Goal: Complete application form

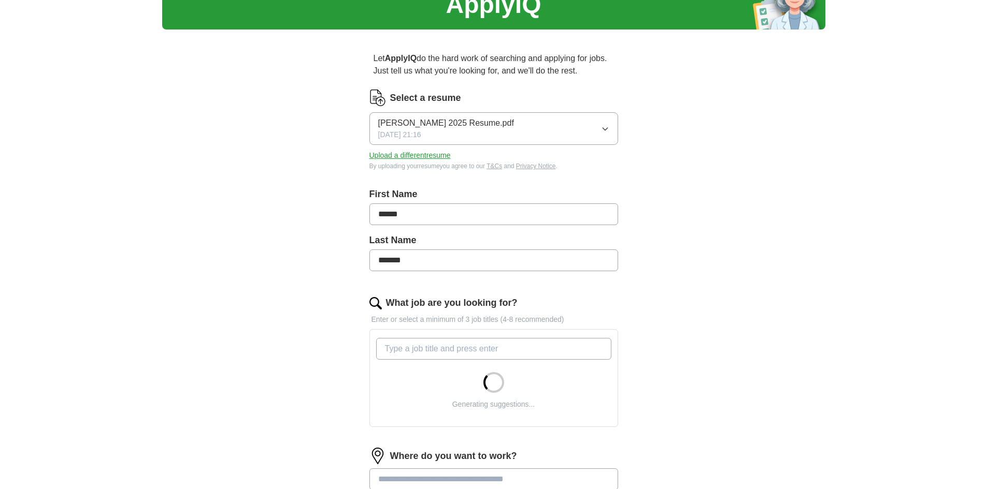
scroll to position [104, 0]
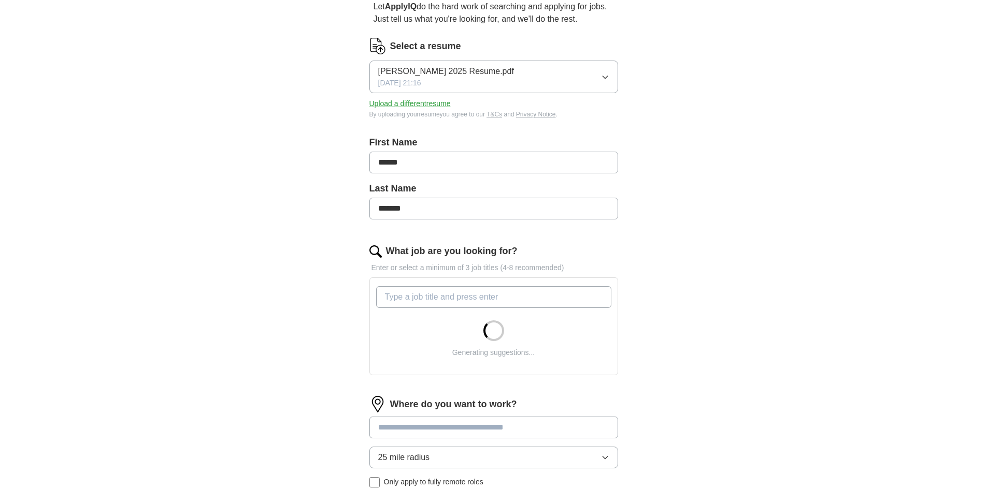
click at [443, 297] on input "What job are you looking for?" at bounding box center [493, 297] width 235 height 22
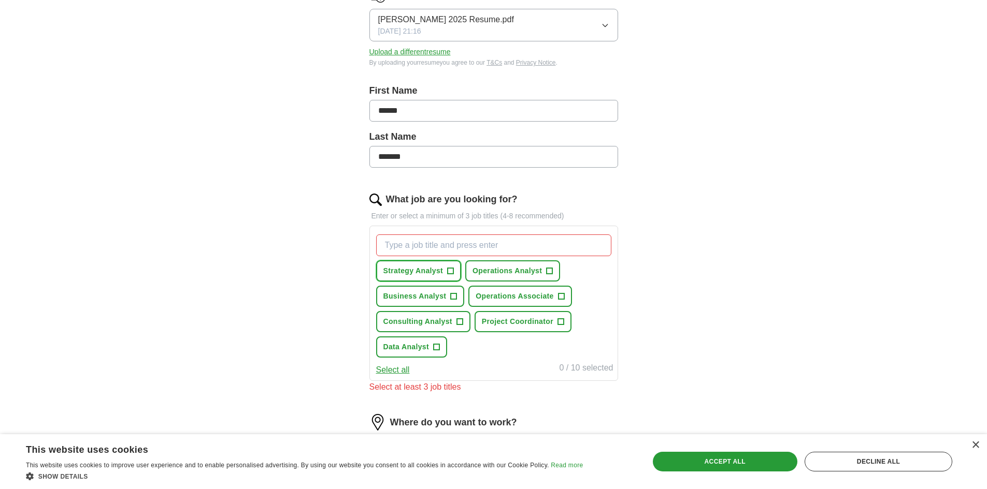
click at [443, 269] on span "Strategy Analyst" at bounding box center [413, 271] width 60 height 11
click at [549, 273] on span "+" at bounding box center [549, 271] width 6 height 8
click at [447, 300] on button "Business Analyst +" at bounding box center [420, 296] width 89 height 21
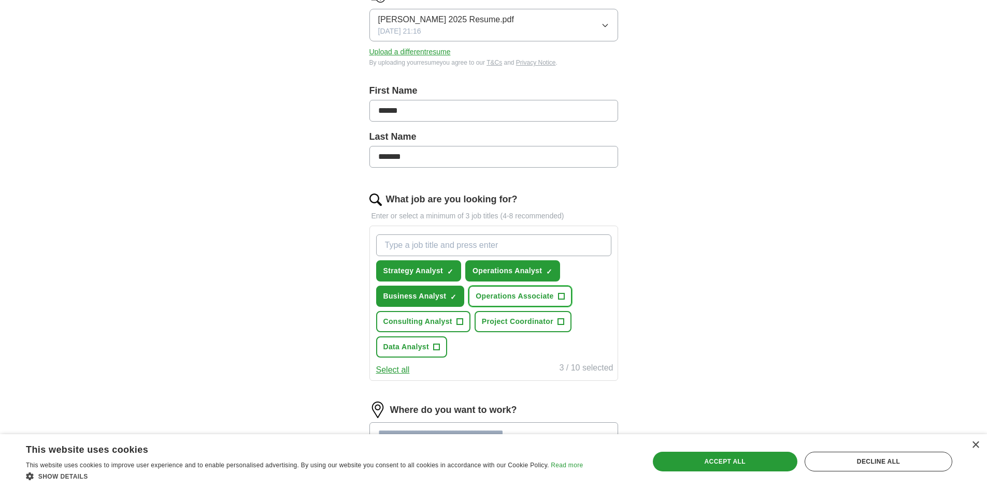
click at [541, 298] on span "Operations Associate" at bounding box center [514, 296] width 78 height 11
click at [529, 320] on span "Project Coordinator" at bounding box center [517, 321] width 71 height 11
click at [444, 325] on span "Consulting Analyst" at bounding box center [417, 321] width 69 height 11
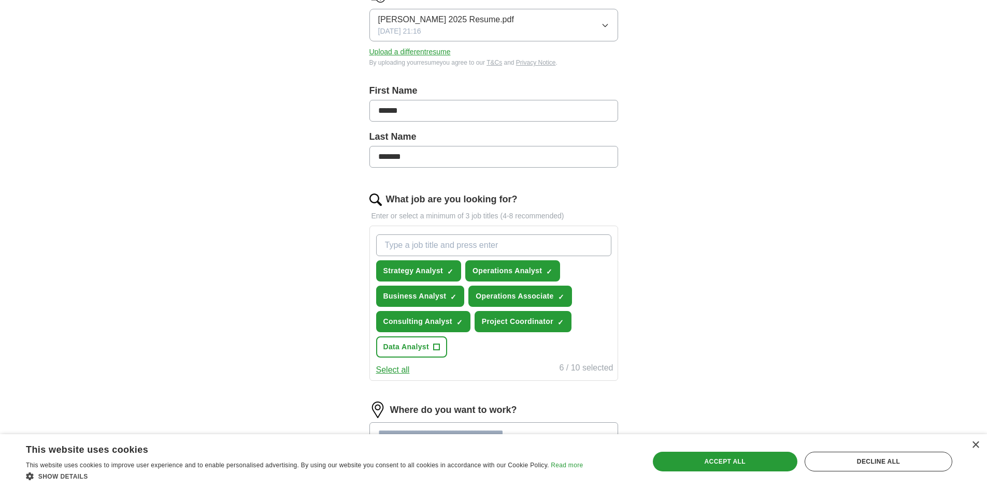
click at [391, 375] on button "Select all" at bounding box center [393, 370] width 34 height 12
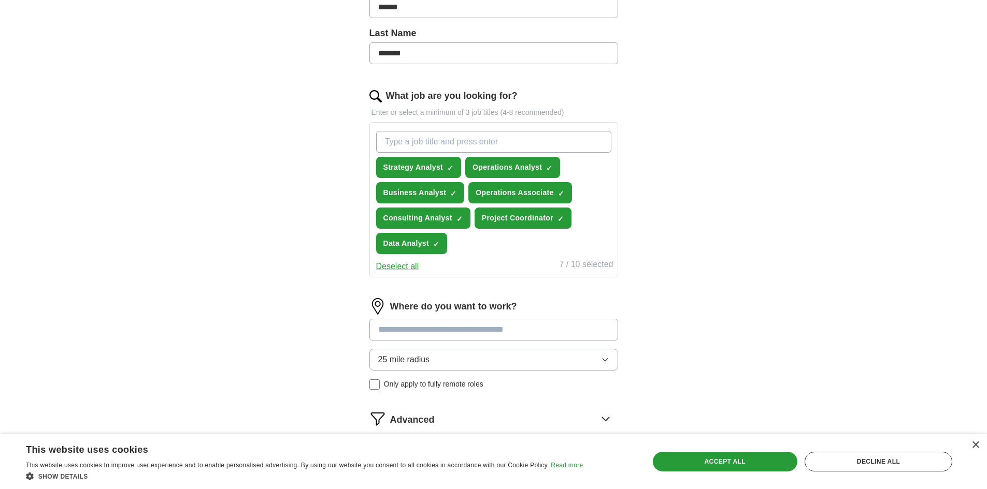
click at [466, 134] on input "What job are you looking for?" at bounding box center [493, 142] width 235 height 22
type input "c"
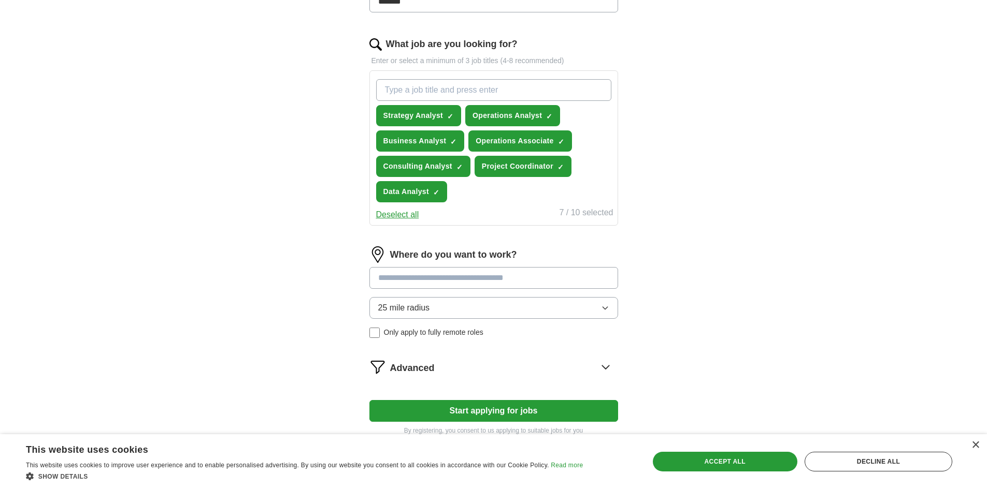
drag, startPoint x: 436, startPoint y: 315, endPoint x: 441, endPoint y: 316, distance: 5.4
click at [437, 315] on button "25 mile radius" at bounding box center [493, 308] width 249 height 22
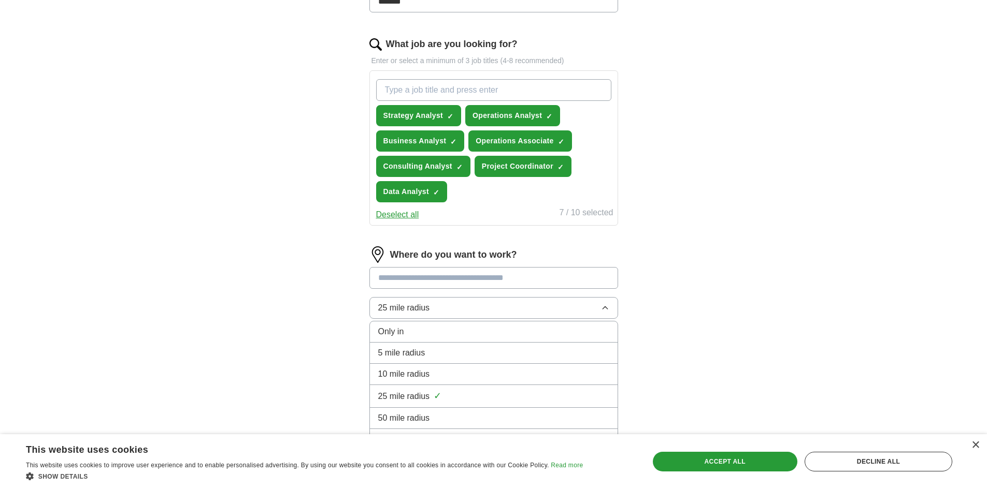
click at [420, 358] on span "5 mile radius" at bounding box center [401, 353] width 47 height 12
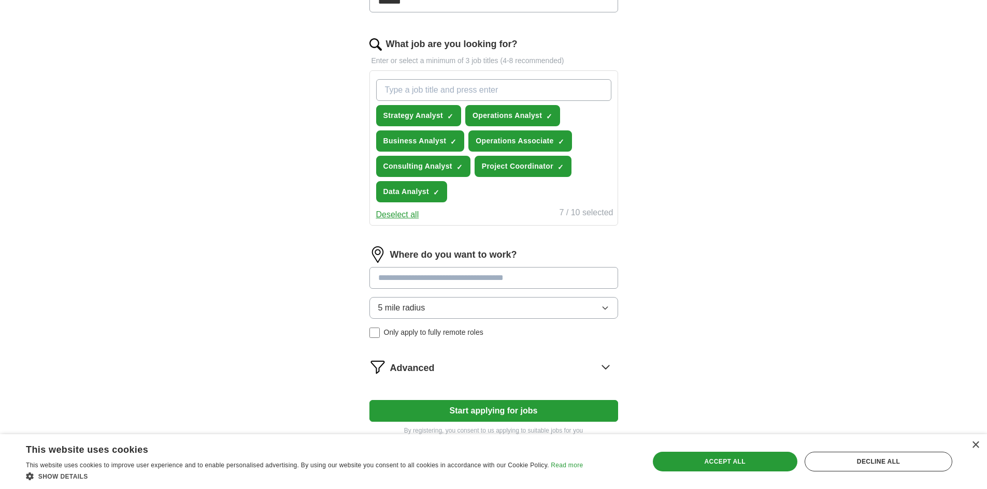
click at [430, 275] on input at bounding box center [493, 278] width 249 height 22
type input "********"
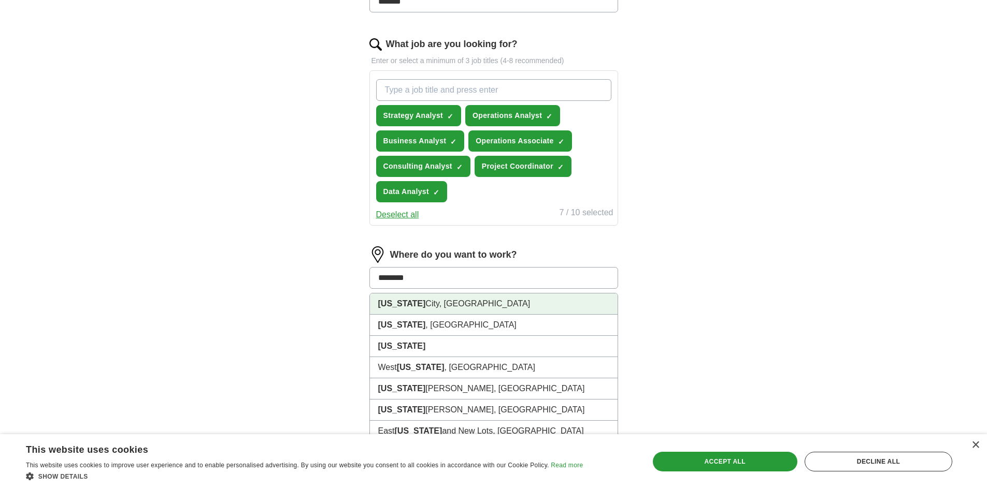
click at [457, 311] on li "[US_STATE][GEOGRAPHIC_DATA], [GEOGRAPHIC_DATA]" at bounding box center [494, 304] width 248 height 21
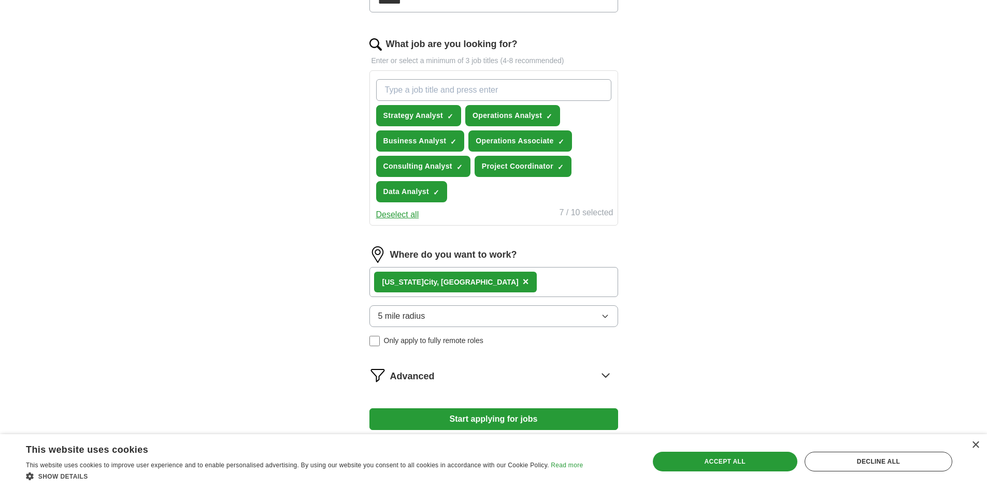
scroll to position [384, 0]
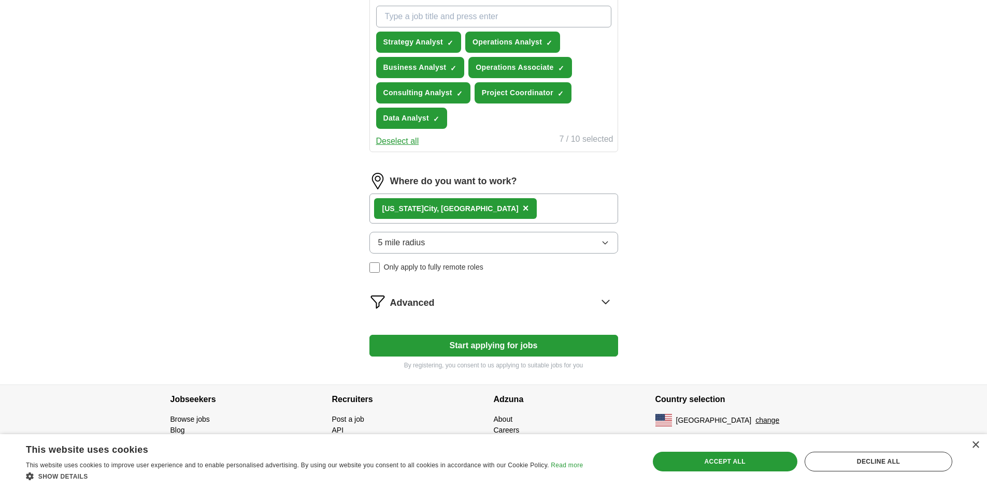
click at [460, 310] on form "Select a resume [PERSON_NAME] 2025 Resume.pdf [DATE] 21:16 Upload a different r…" at bounding box center [493, 63] width 249 height 613
click at [613, 298] on icon at bounding box center [605, 302] width 17 height 17
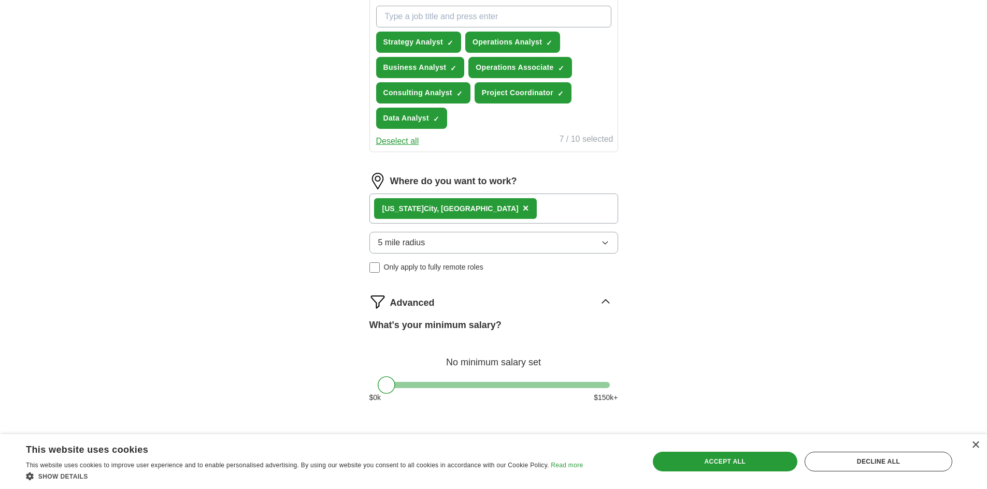
scroll to position [436, 0]
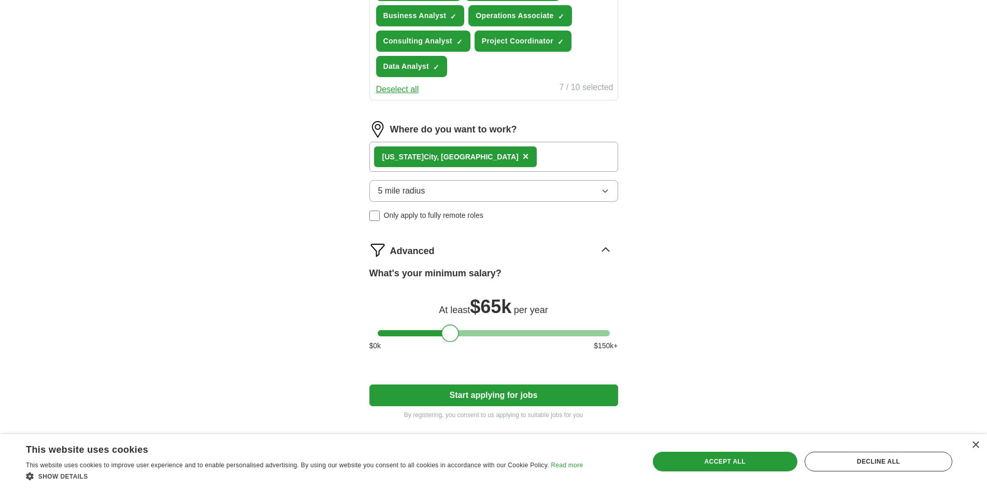
drag, startPoint x: 401, startPoint y: 334, endPoint x: 449, endPoint y: 328, distance: 47.9
click at [449, 330] on div at bounding box center [494, 333] width 232 height 6
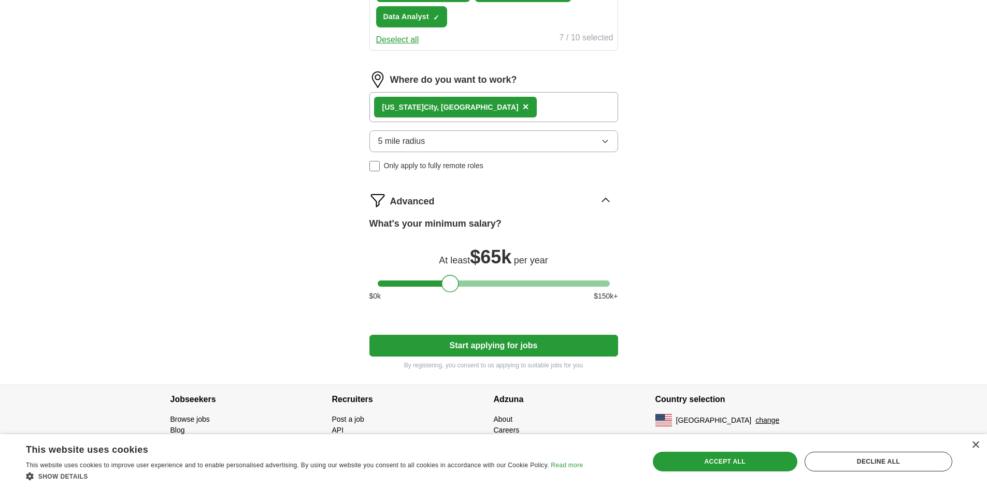
click at [492, 346] on button "Start applying for jobs" at bounding box center [493, 346] width 249 height 22
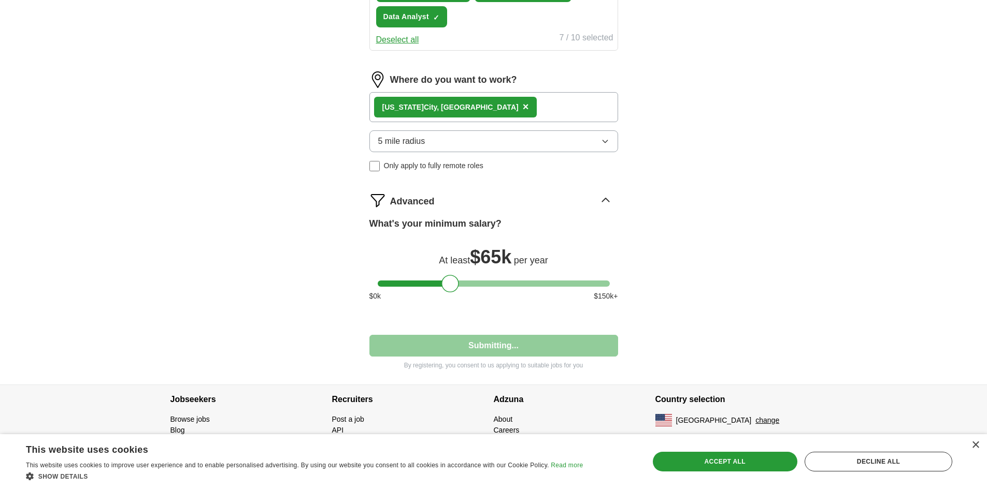
scroll to position [0, 0]
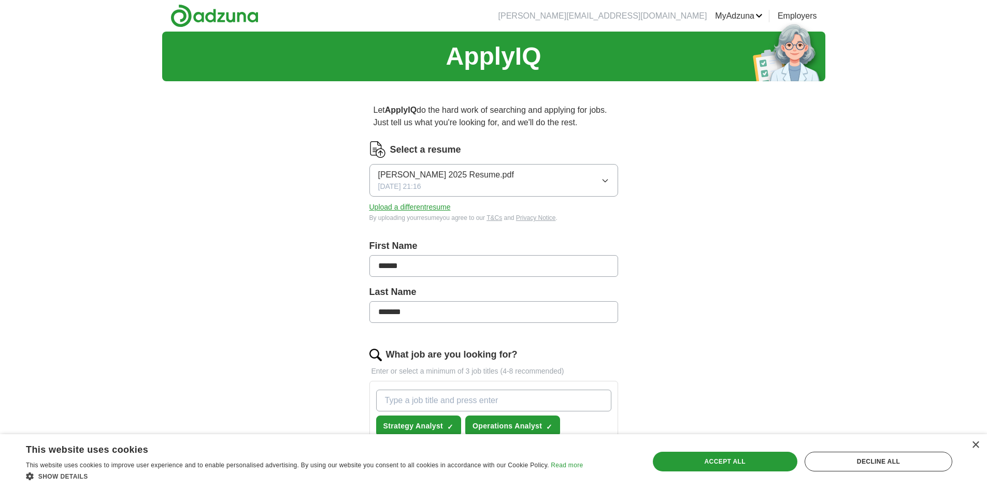
select select "**"
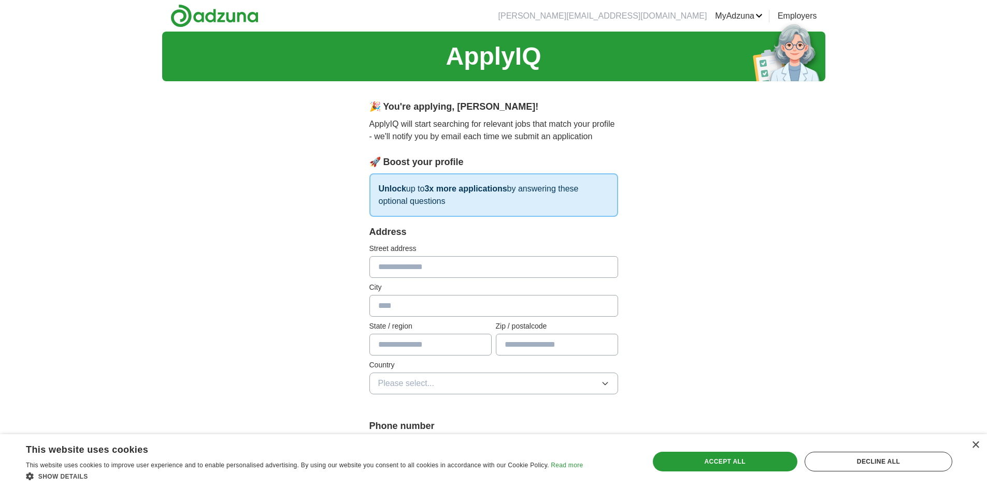
scroll to position [52, 0]
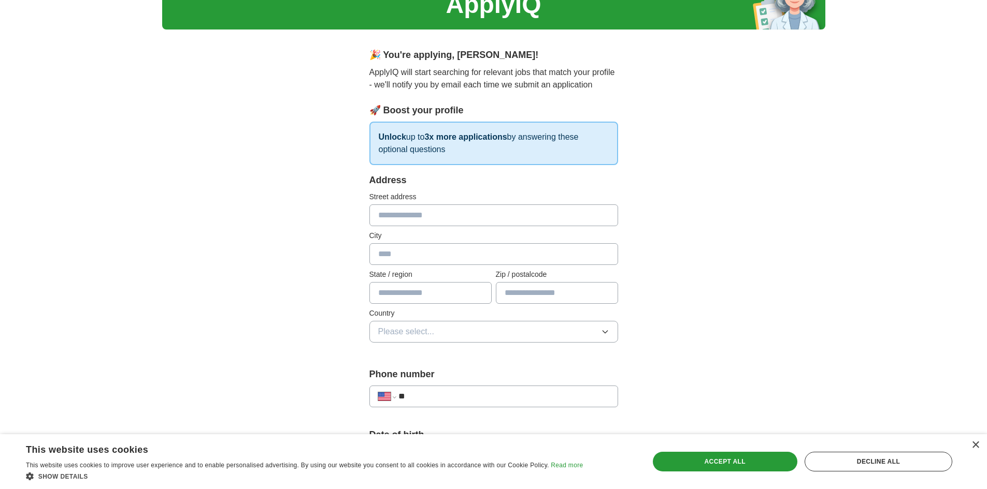
click at [422, 219] on input "text" at bounding box center [493, 216] width 249 height 22
type input "**********"
type input "********"
type input "**"
type input "*****"
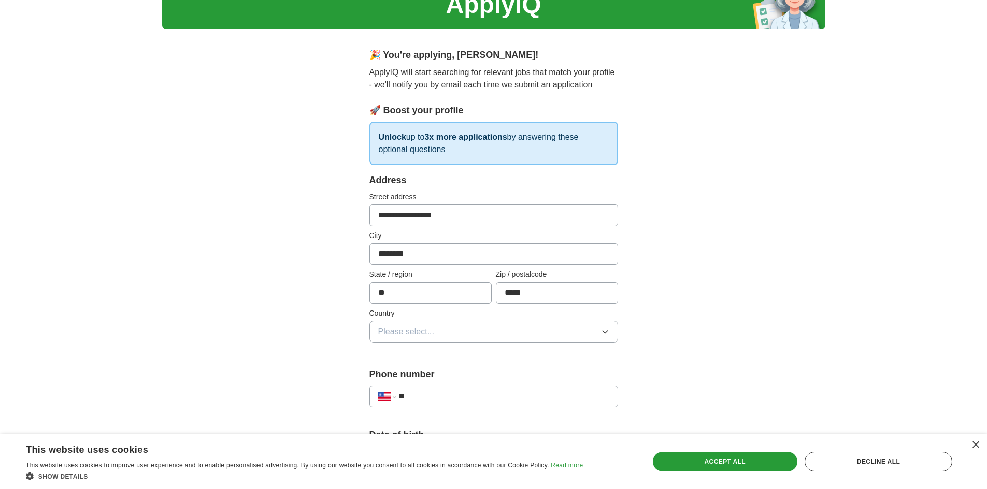
scroll to position [104, 0]
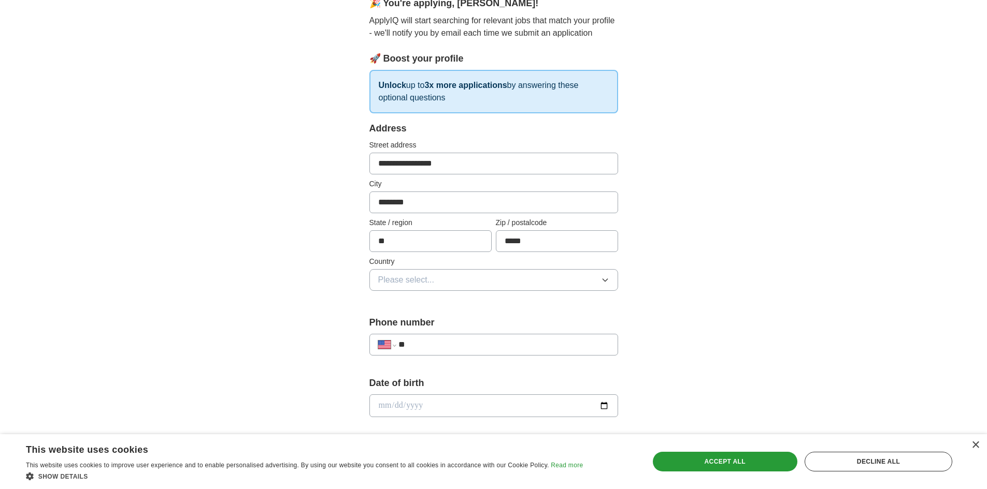
click at [477, 277] on button "Please select..." at bounding box center [493, 280] width 249 height 22
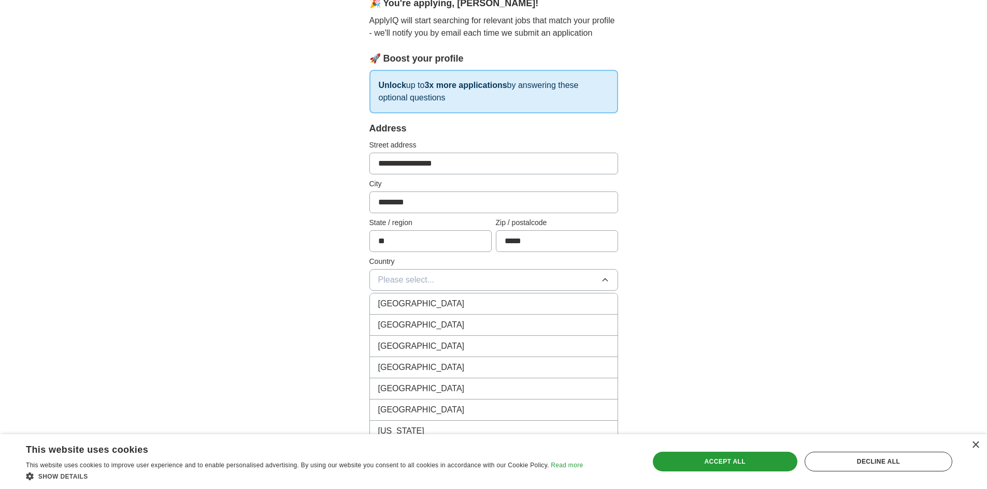
click at [436, 322] on div "[GEOGRAPHIC_DATA]" at bounding box center [493, 325] width 231 height 12
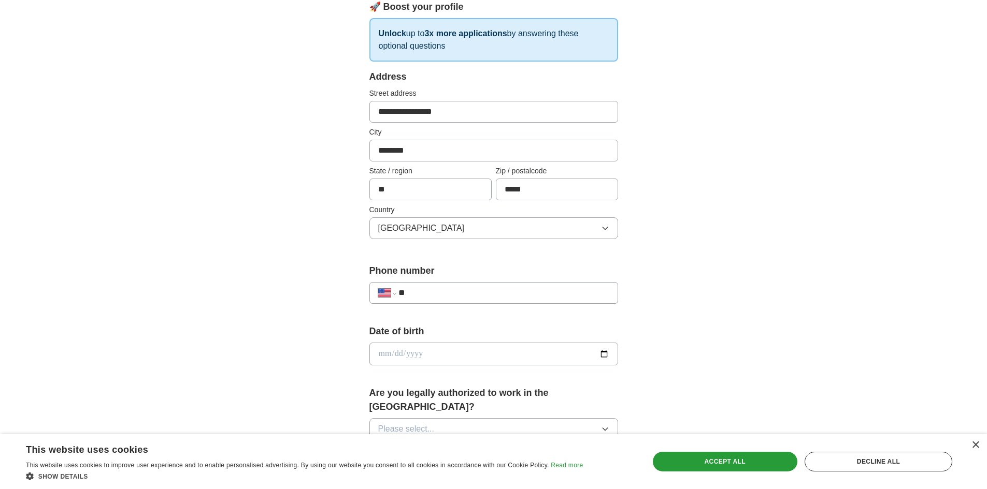
scroll to position [207, 0]
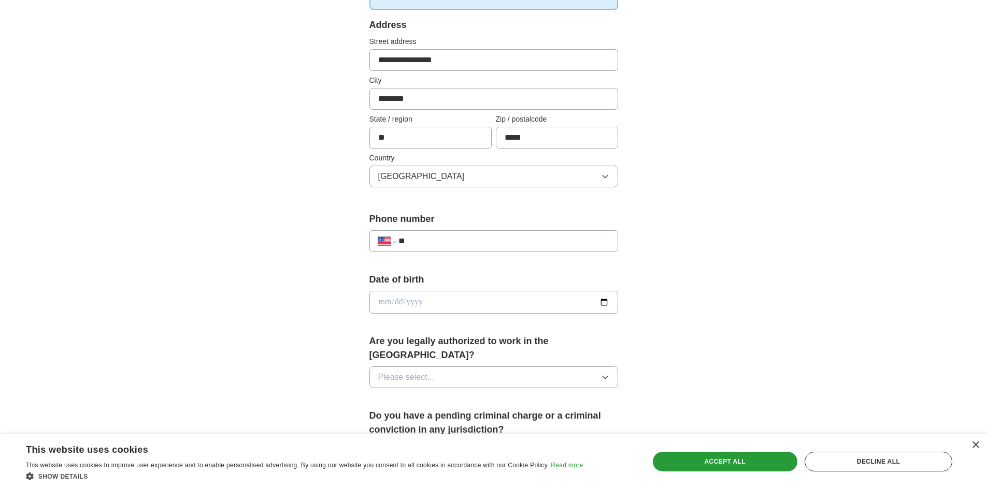
click at [439, 238] on input "**" at bounding box center [503, 241] width 210 height 12
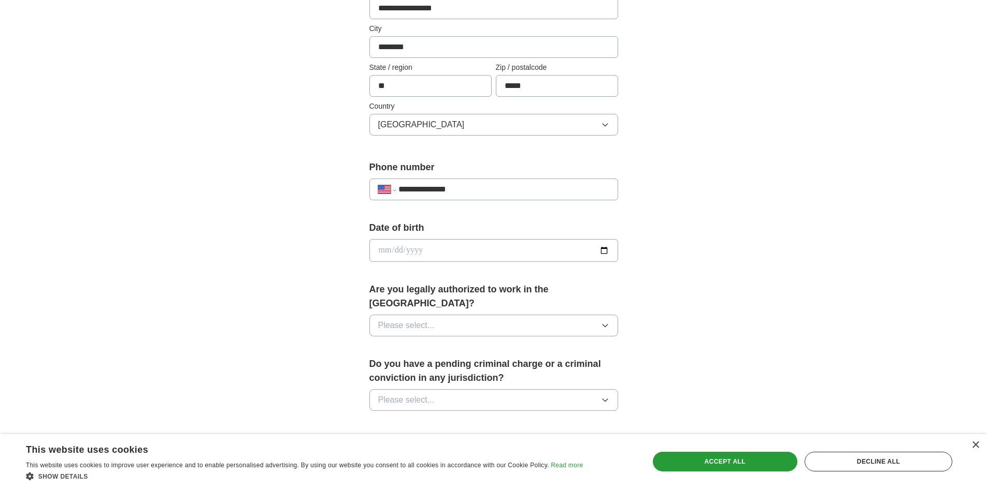
type input "**********"
click at [423, 256] on input "date" at bounding box center [493, 250] width 249 height 23
type input "**********"
click at [453, 317] on button "Please select..." at bounding box center [493, 326] width 249 height 22
click at [444, 345] on li "Yes" at bounding box center [494, 349] width 248 height 21
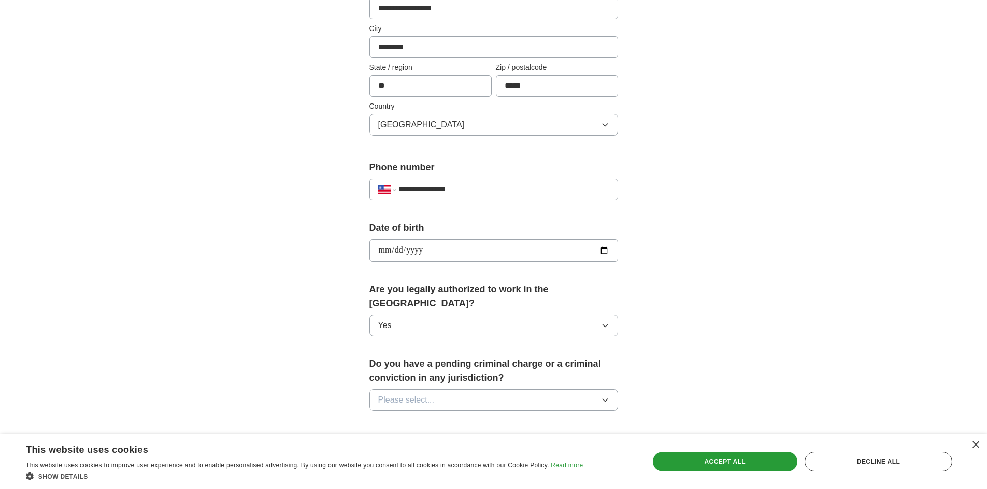
scroll to position [311, 0]
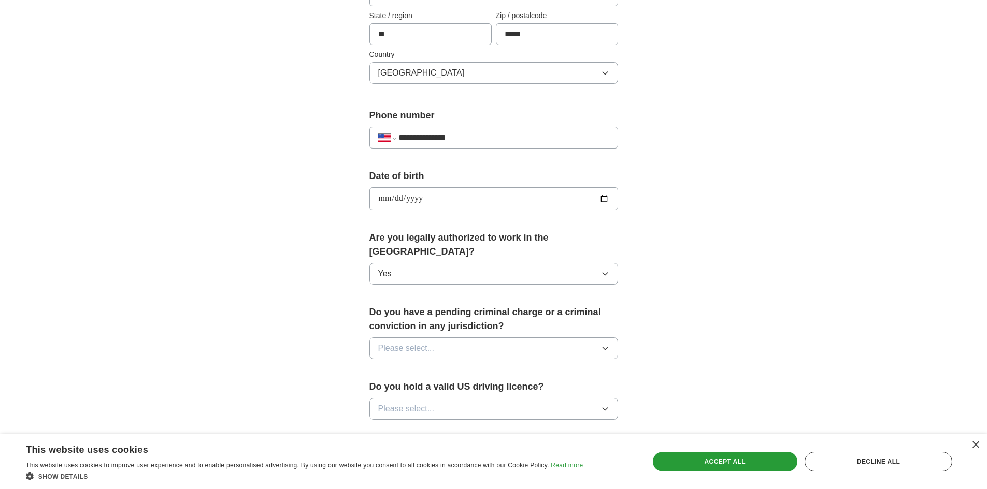
click at [445, 338] on button "Please select..." at bounding box center [493, 349] width 249 height 22
click at [429, 387] on div "No" at bounding box center [493, 393] width 231 height 12
click at [445, 398] on button "Please select..." at bounding box center [493, 409] width 249 height 22
click at [423, 427] on div "Yes" at bounding box center [493, 433] width 231 height 12
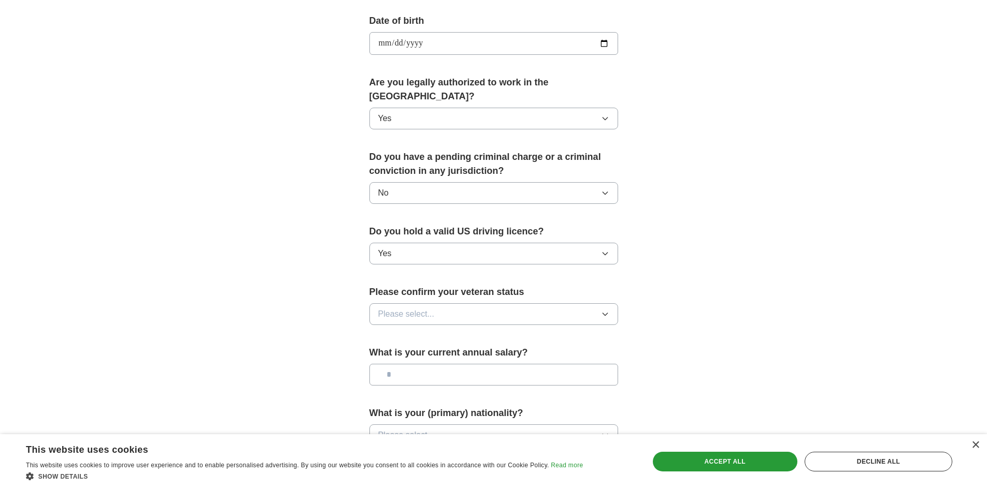
click at [431, 308] on span "Please select..." at bounding box center [406, 314] width 56 height 12
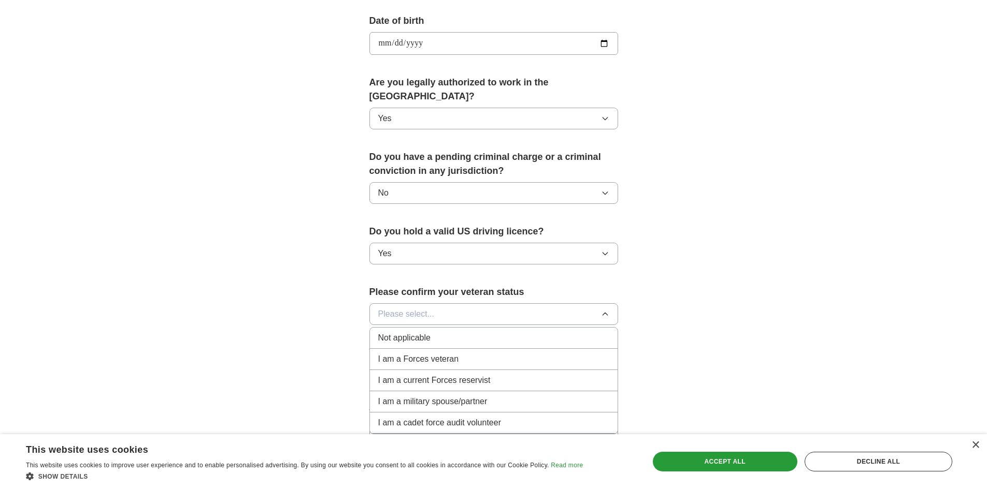
click at [455, 334] on li "Not applicable" at bounding box center [494, 338] width 248 height 21
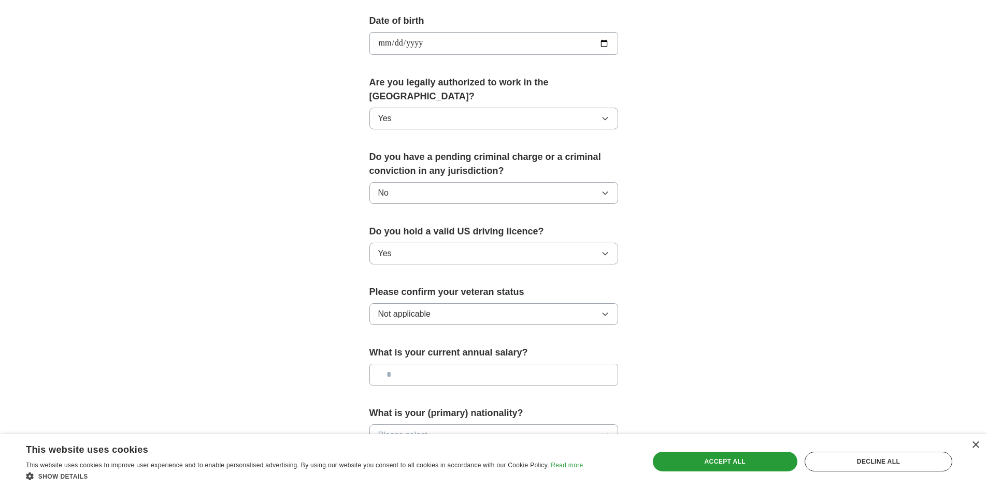
click at [463, 364] on input "text" at bounding box center [493, 375] width 249 height 22
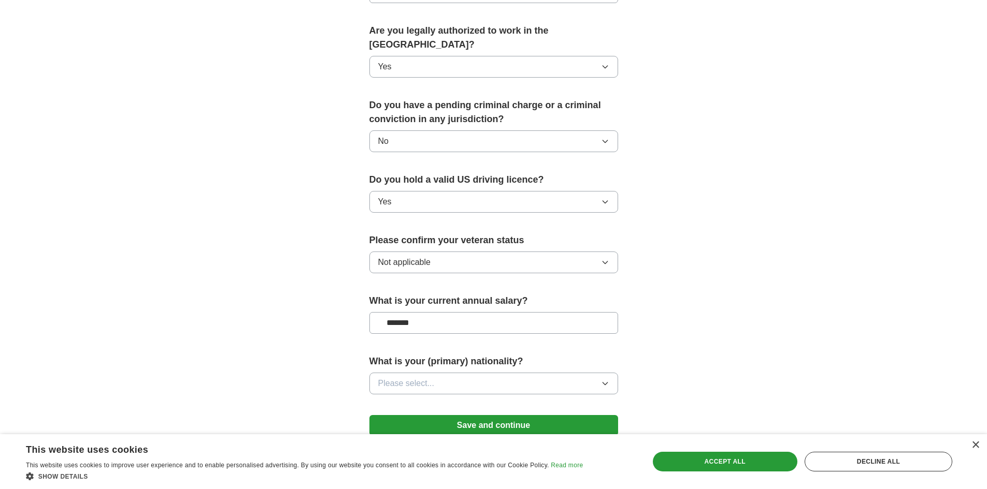
type input "*******"
click at [436, 373] on button "Please select..." at bounding box center [493, 384] width 249 height 22
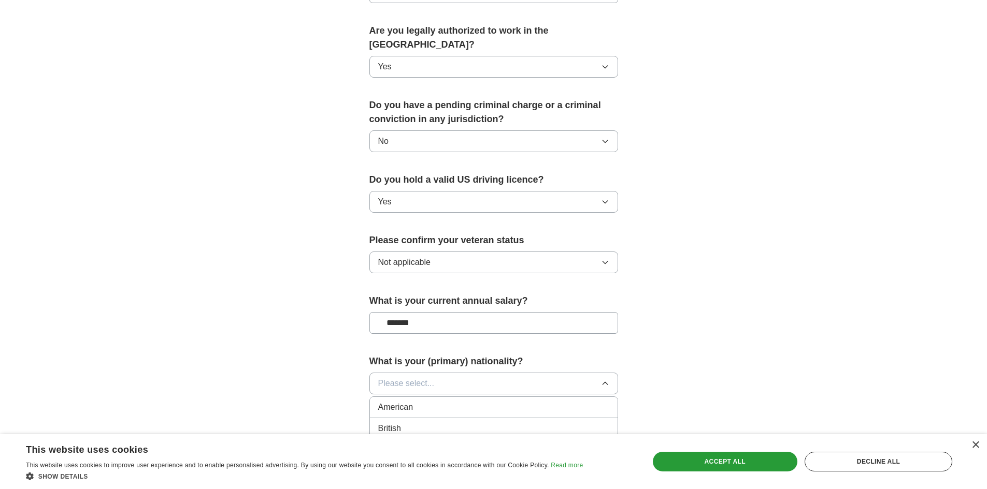
scroll to position [570, 0]
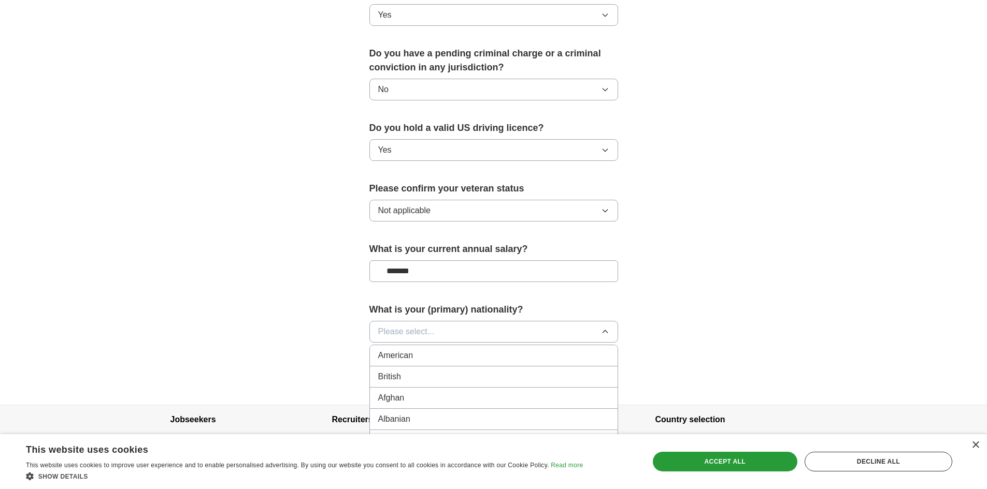
click at [440, 350] on div "American" at bounding box center [493, 356] width 231 height 12
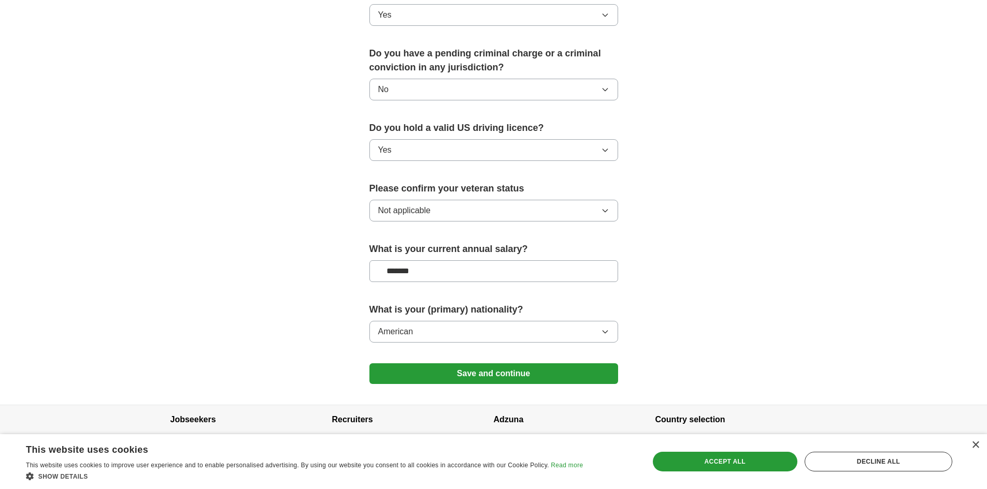
click at [469, 373] on form "**********" at bounding box center [493, 25] width 249 height 739
click at [473, 364] on button "Save and continue" at bounding box center [493, 374] width 249 height 21
